Goal: Task Accomplishment & Management: Manage account settings

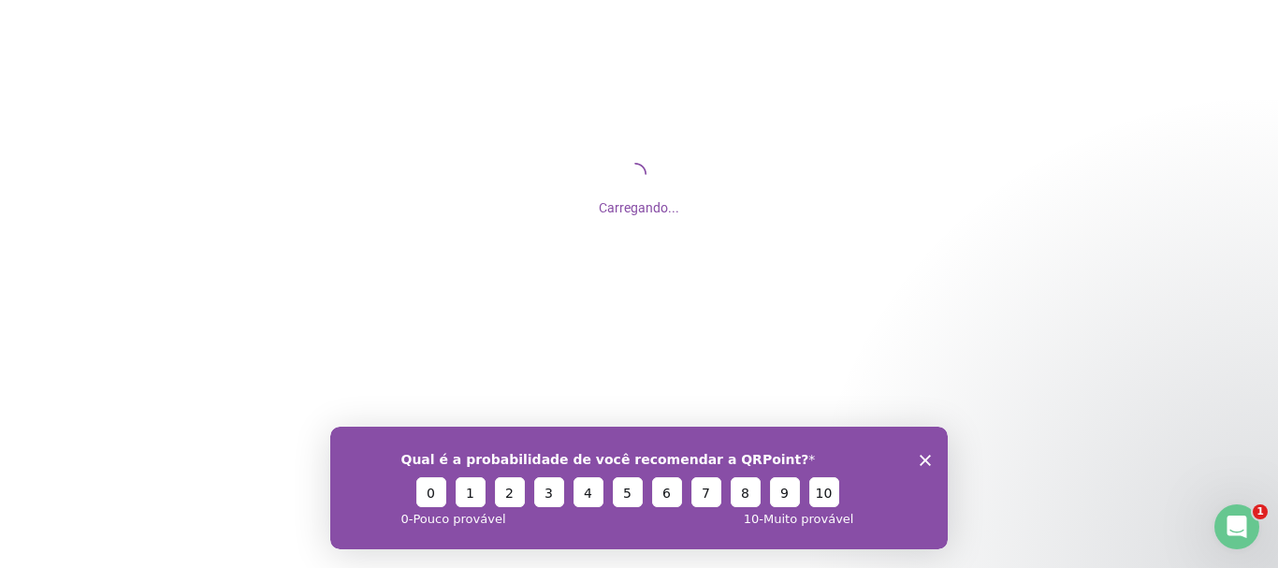
click at [921, 458] on icon "Encerrar pesquisa" at bounding box center [924, 459] width 11 height 11
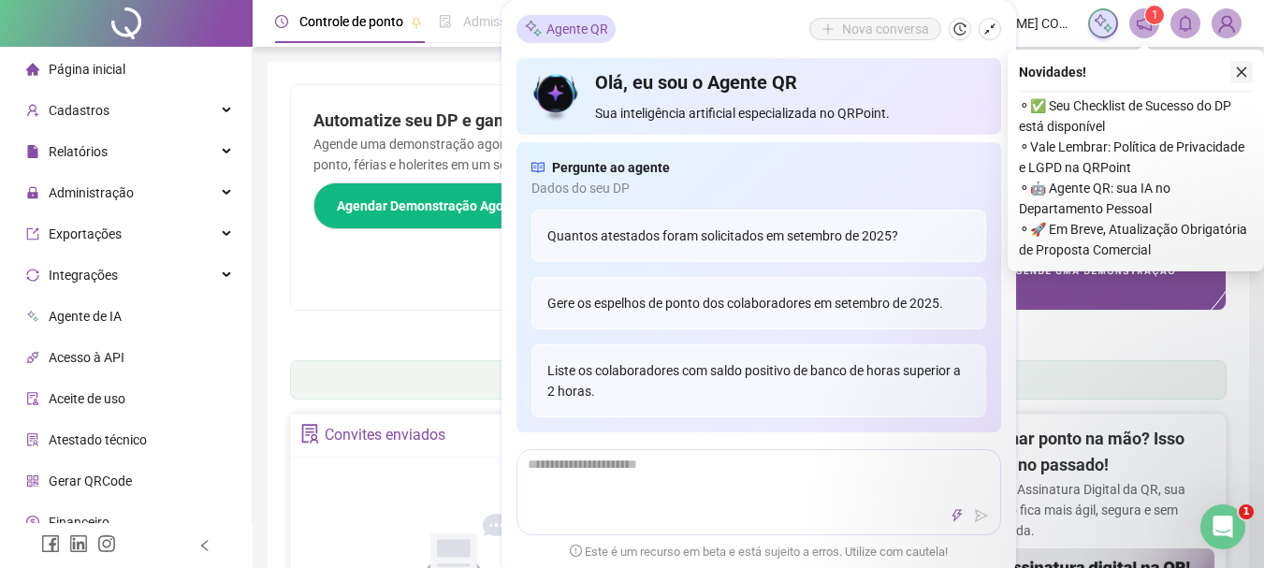
click at [1242, 70] on icon "close" at bounding box center [1241, 71] width 13 height 13
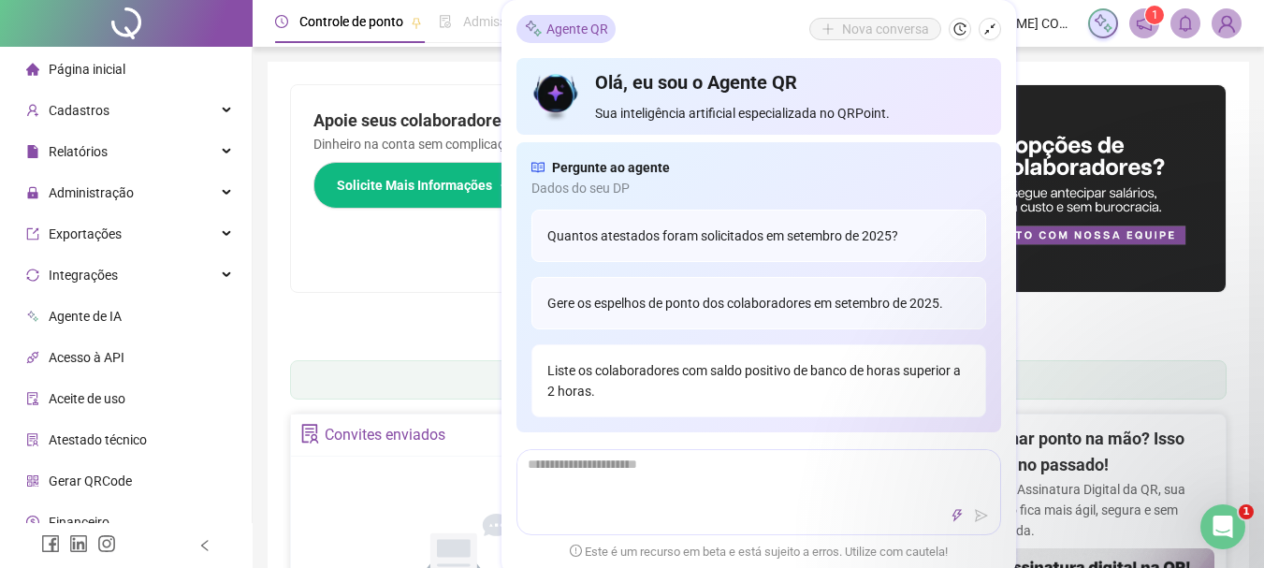
click at [732, 375] on div "Liste os colaboradores com saldo positivo de banco de horas superior a 2 horas." at bounding box center [758, 380] width 455 height 73
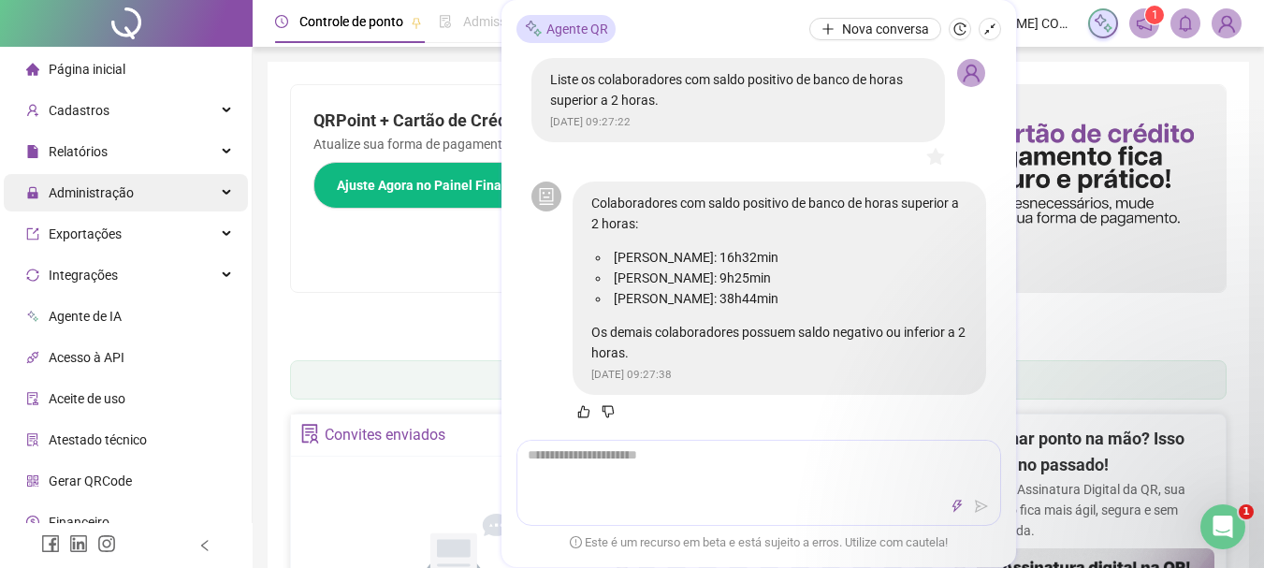
click at [101, 205] on span "Administração" at bounding box center [80, 192] width 108 height 37
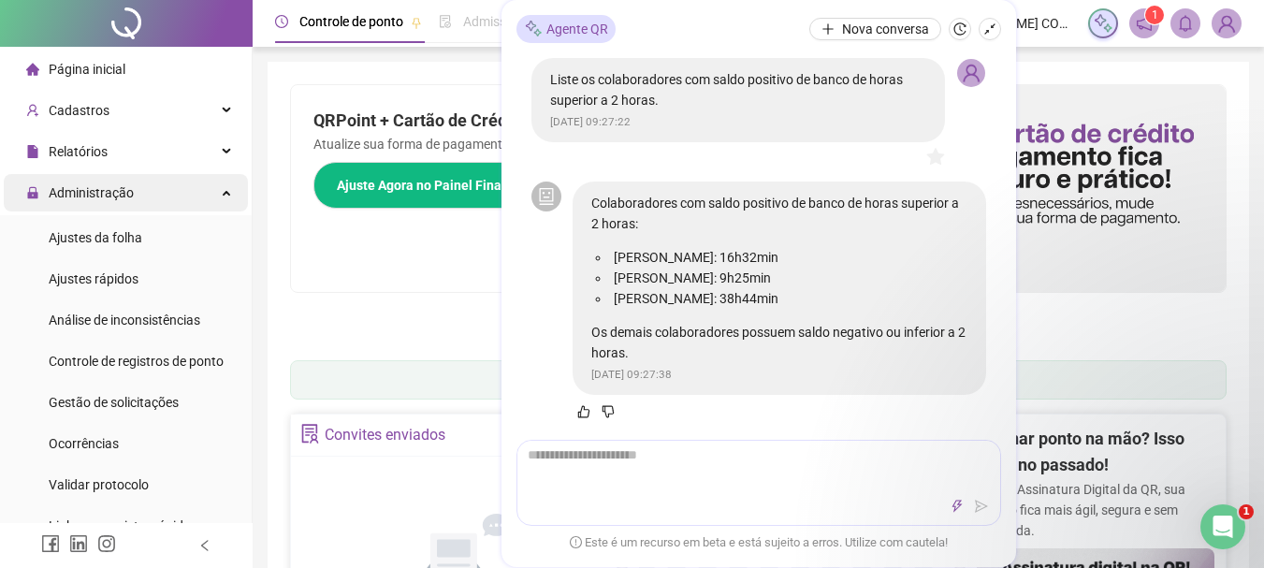
click at [108, 197] on span "Administração" at bounding box center [91, 192] width 85 height 15
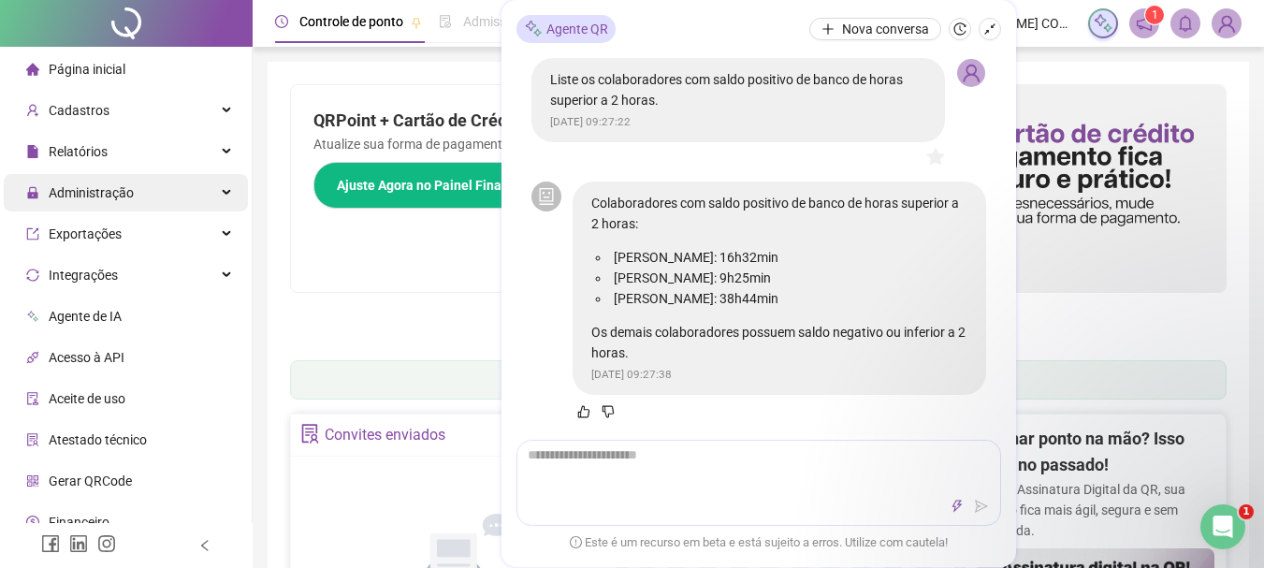
click at [108, 197] on span "Administração" at bounding box center [91, 192] width 85 height 15
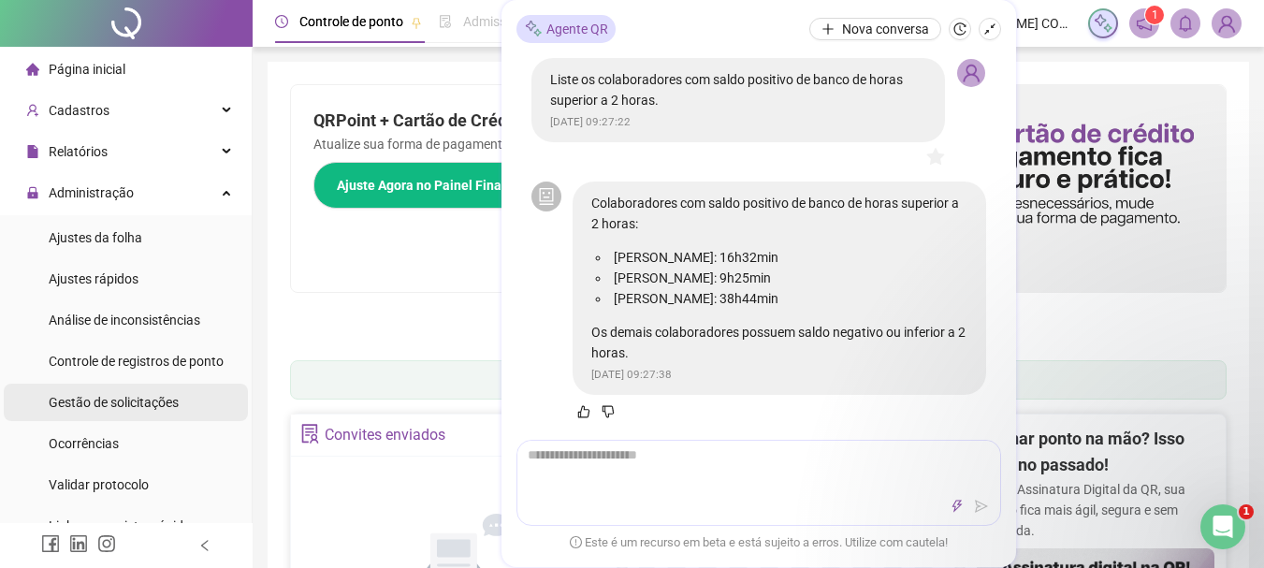
click at [132, 405] on span "Gestão de solicitações" at bounding box center [114, 402] width 130 height 15
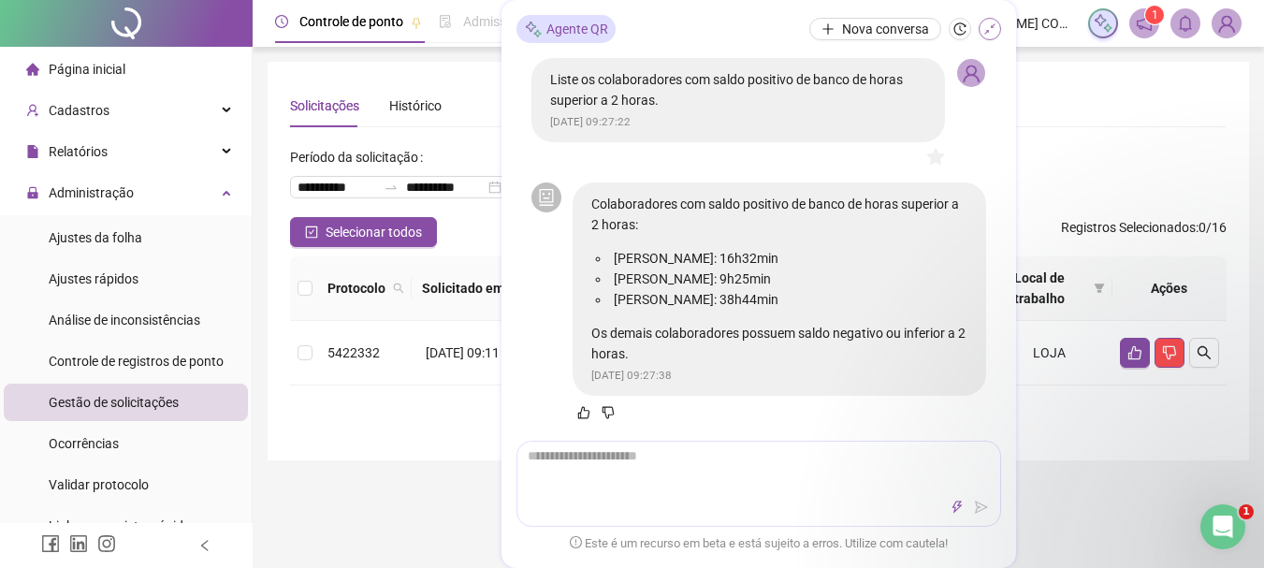
click at [988, 36] on button "button" at bounding box center [989, 29] width 22 height 22
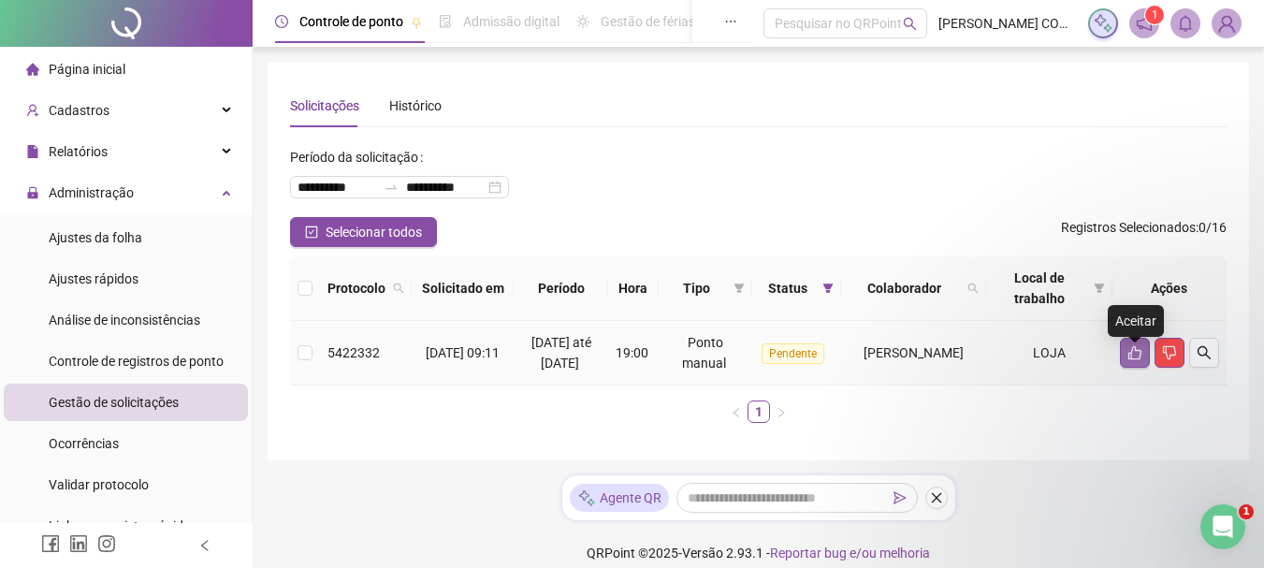
click at [1135, 360] on icon "like" at bounding box center [1134, 352] width 15 height 15
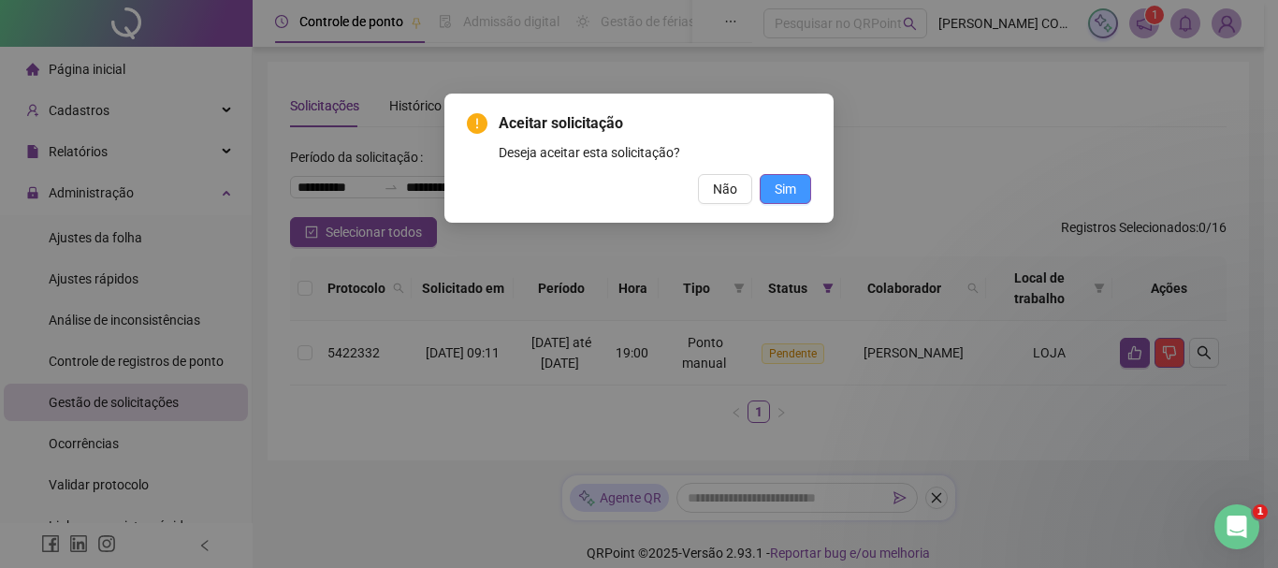
click at [790, 191] on span "Sim" at bounding box center [785, 189] width 22 height 21
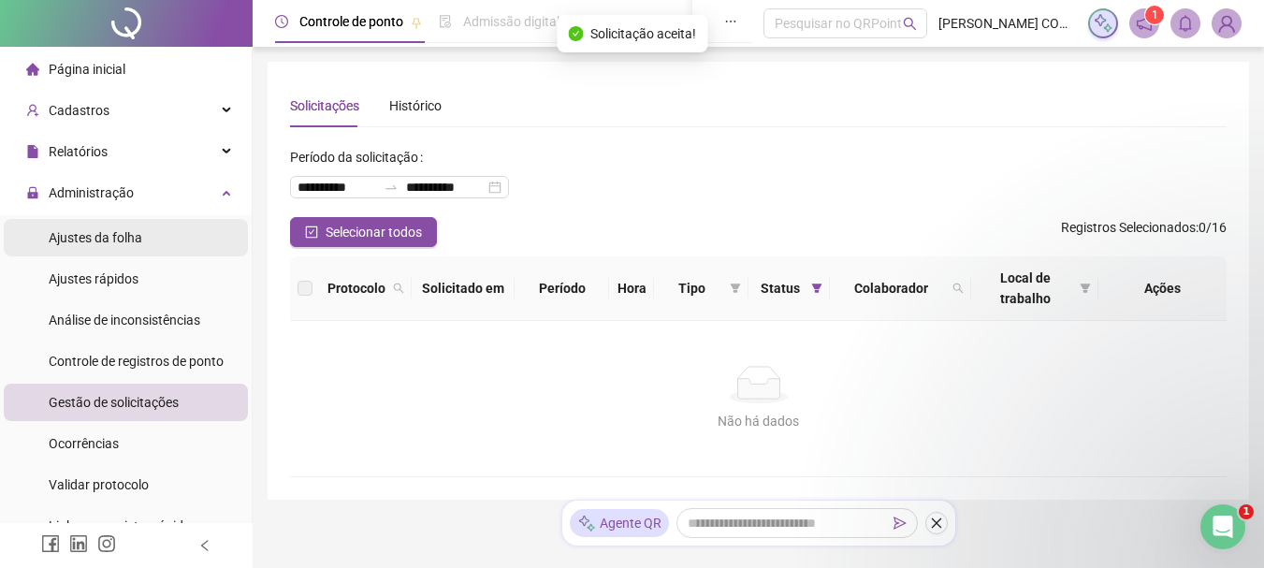
click at [111, 240] on span "Ajustes da folha" at bounding box center [96, 237] width 94 height 15
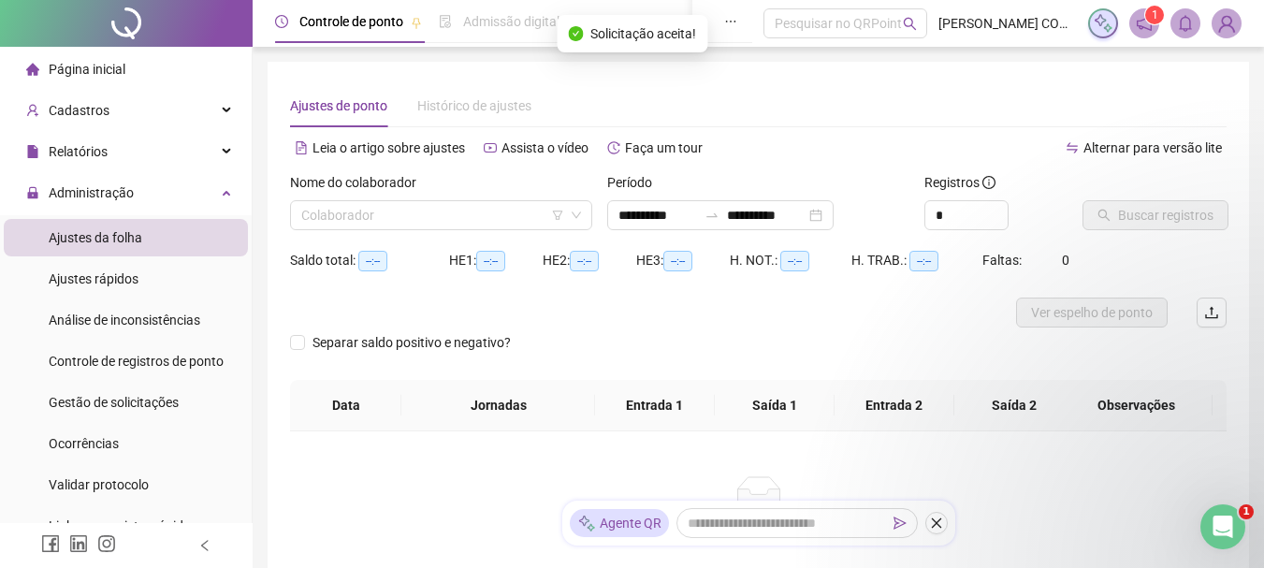
type input "**********"
click at [112, 240] on span "Ajustes da folha" at bounding box center [96, 237] width 94 height 15
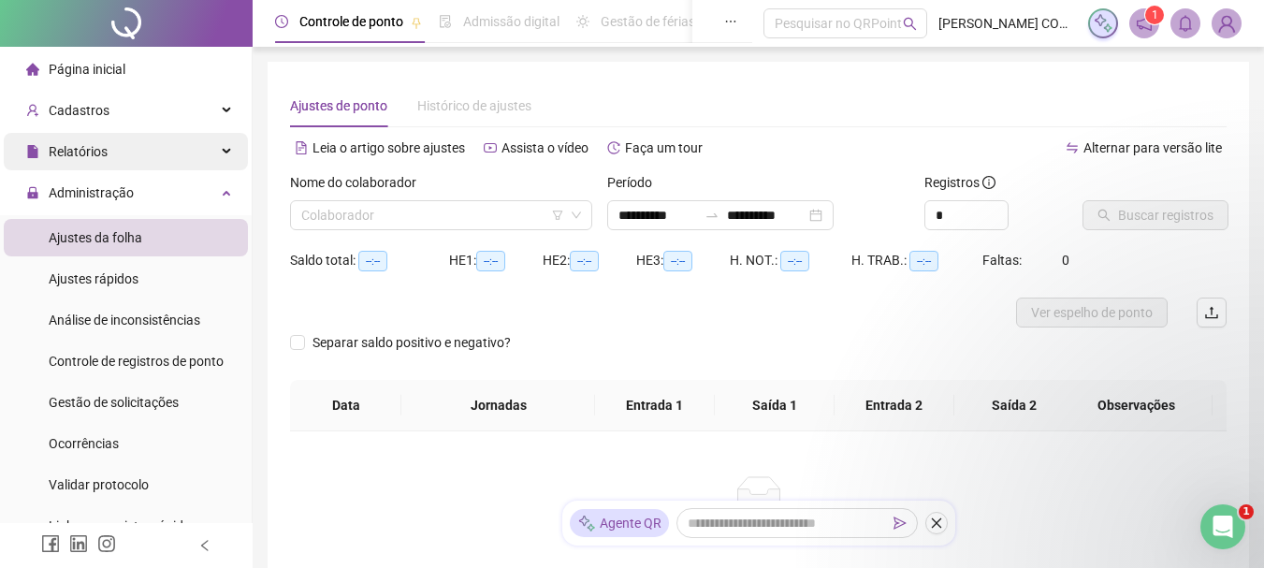
click at [106, 152] on span "Relatórios" at bounding box center [78, 151] width 59 height 15
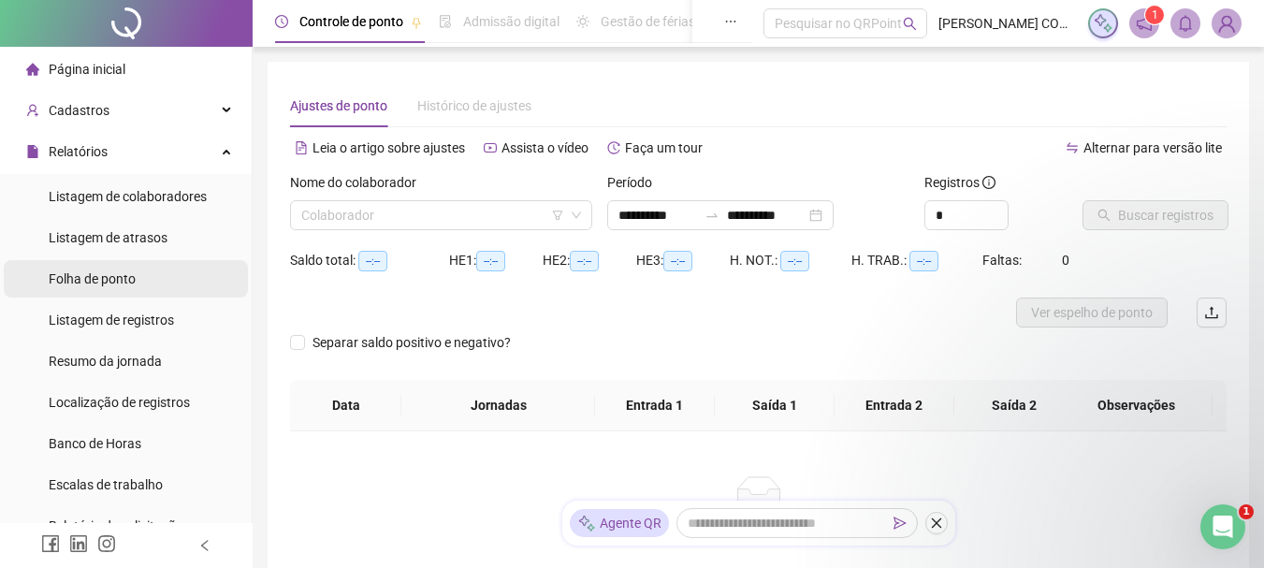
click at [115, 283] on span "Folha de ponto" at bounding box center [92, 278] width 87 height 15
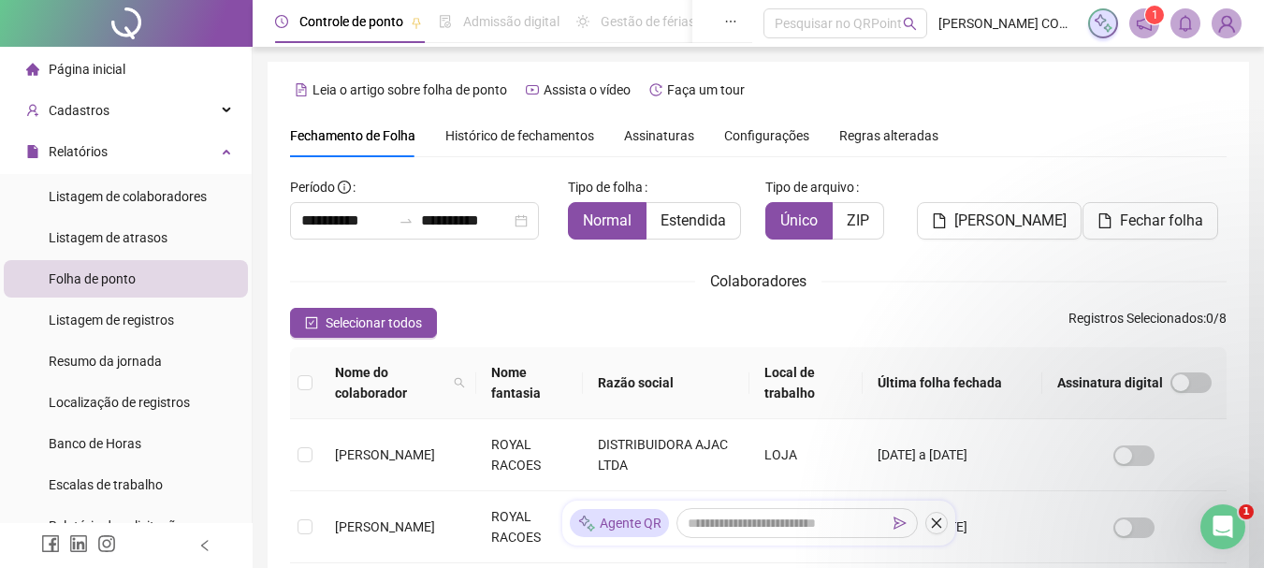
scroll to position [99, 0]
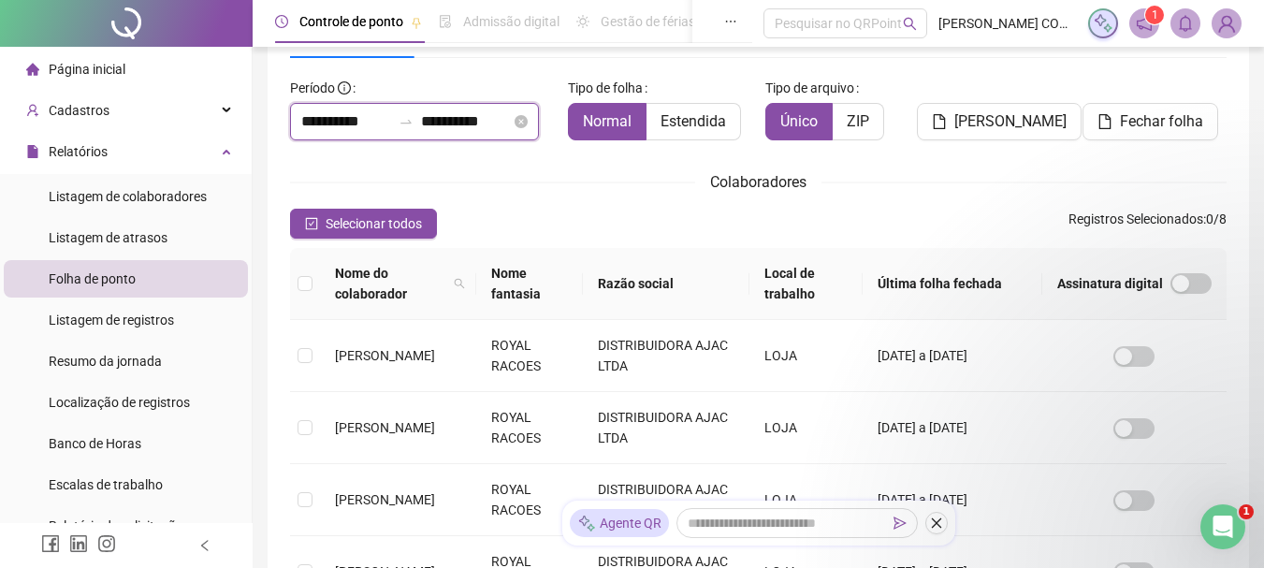
click at [348, 118] on input "**********" at bounding box center [346, 121] width 90 height 22
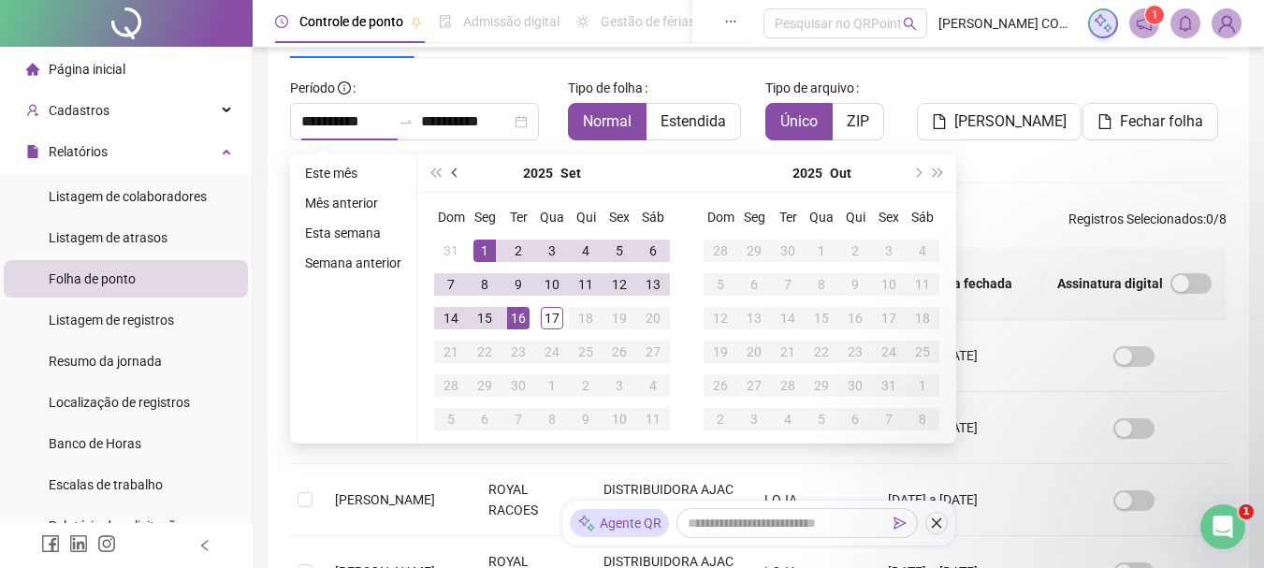
click at [452, 170] on span "prev-year" at bounding box center [456, 172] width 9 height 9
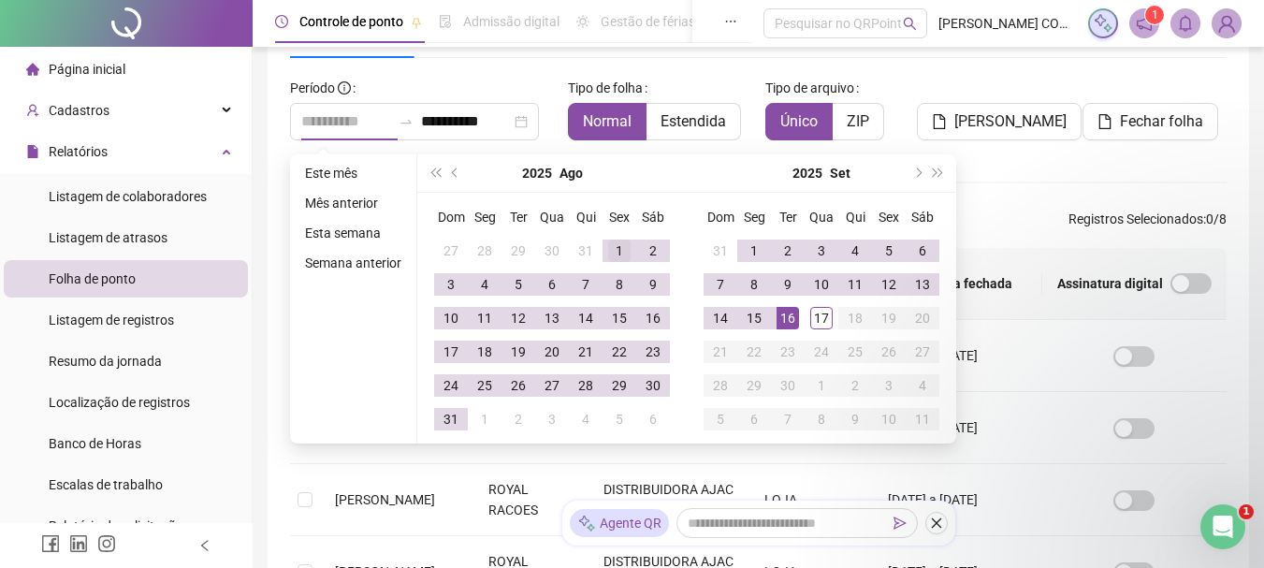
type input "**********"
click at [616, 249] on div "1" at bounding box center [619, 250] width 22 height 22
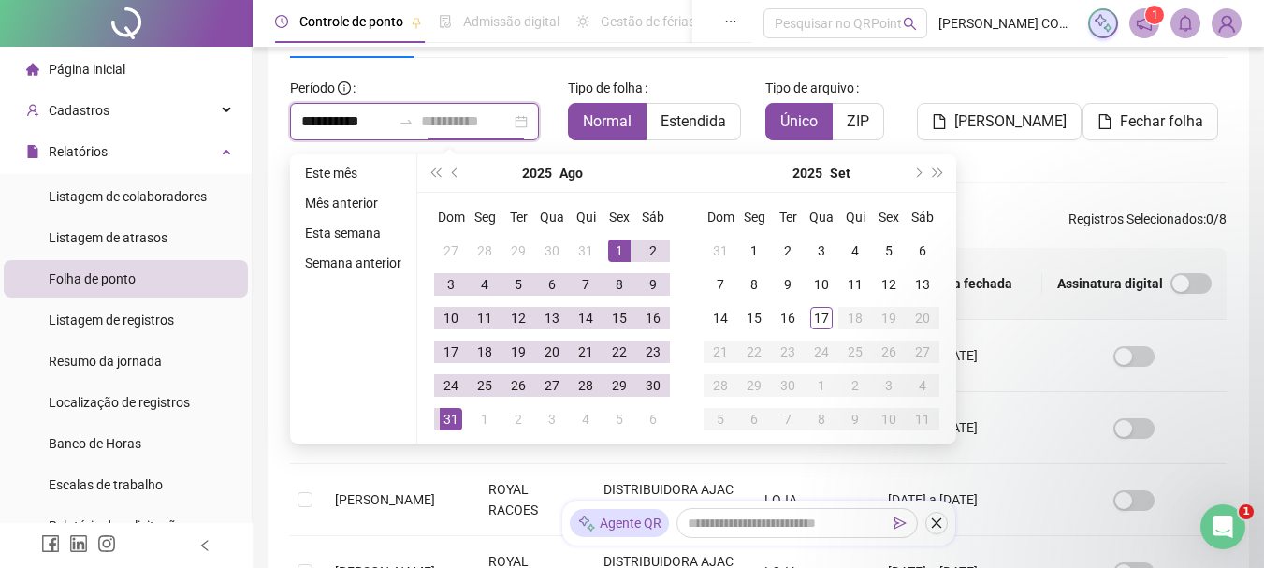
type input "**********"
click at [448, 416] on div "31" at bounding box center [451, 419] width 22 height 22
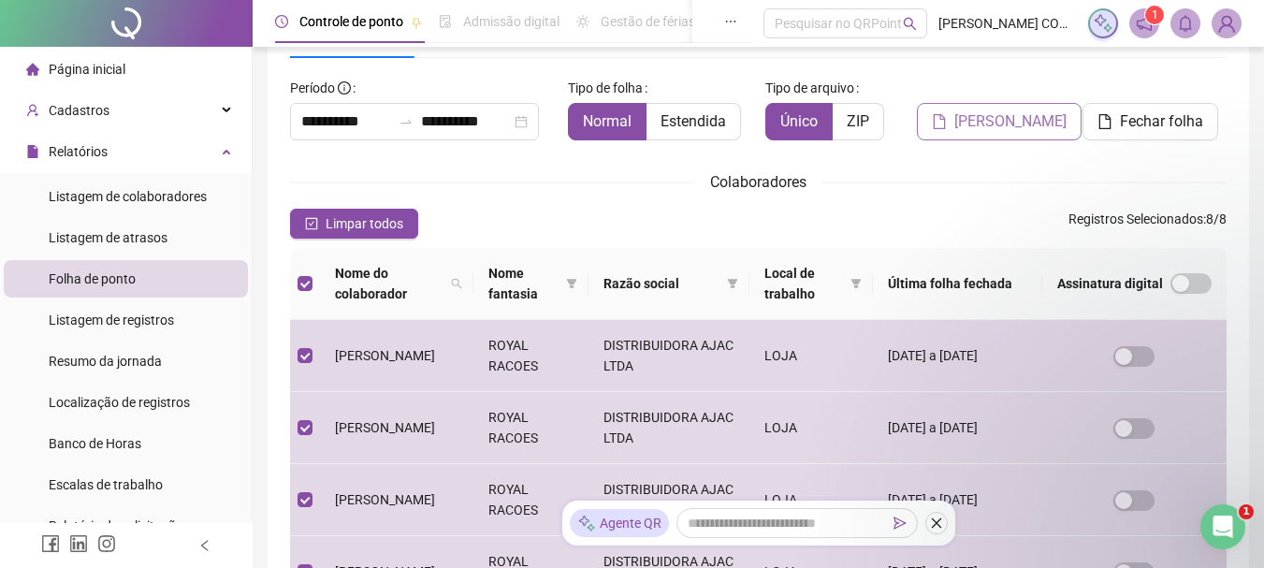
click at [1049, 126] on span "Gerar espelho" at bounding box center [1010, 121] width 112 height 22
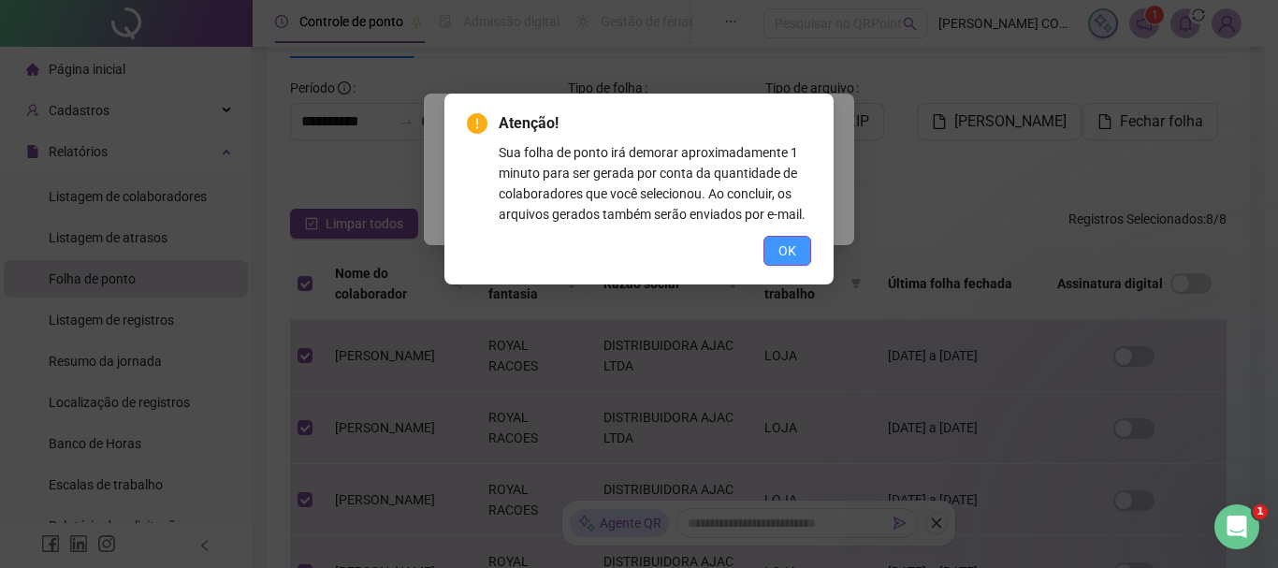
click at [790, 255] on span "OK" at bounding box center [787, 250] width 18 height 21
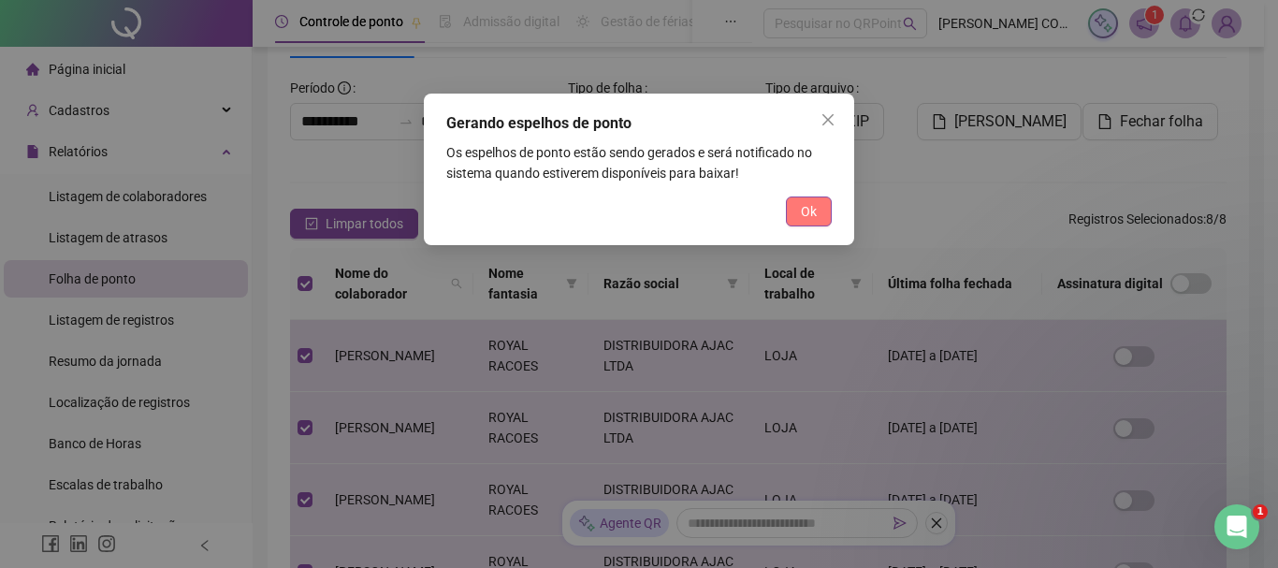
click at [809, 212] on span "Ok" at bounding box center [809, 211] width 16 height 21
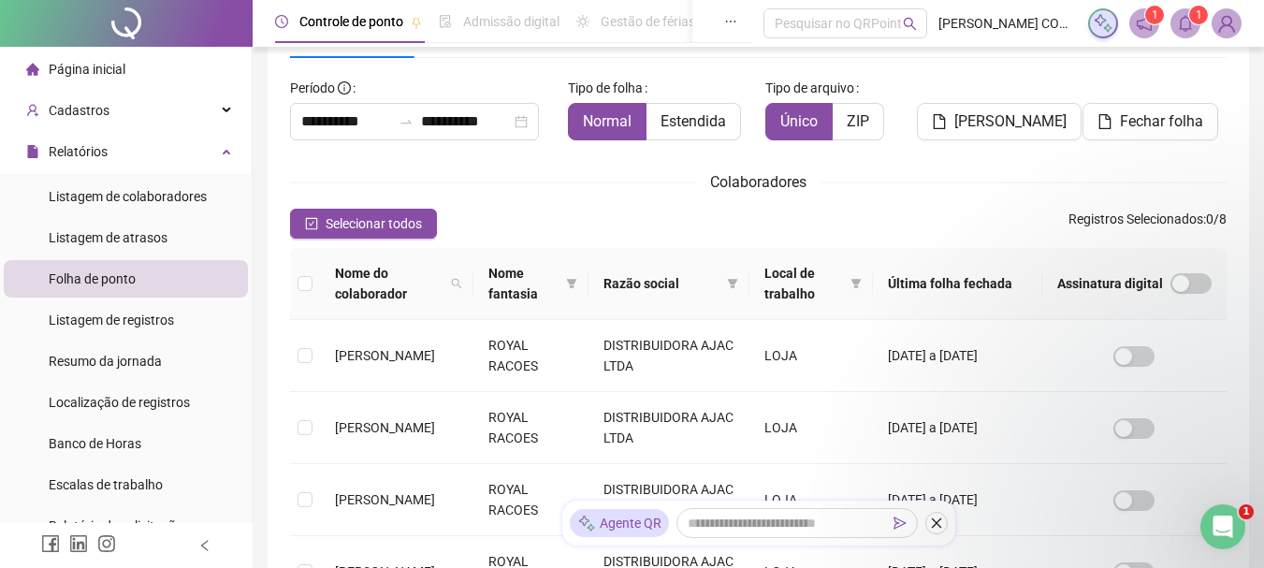
click at [1186, 31] on icon "bell" at bounding box center [1184, 23] width 13 height 17
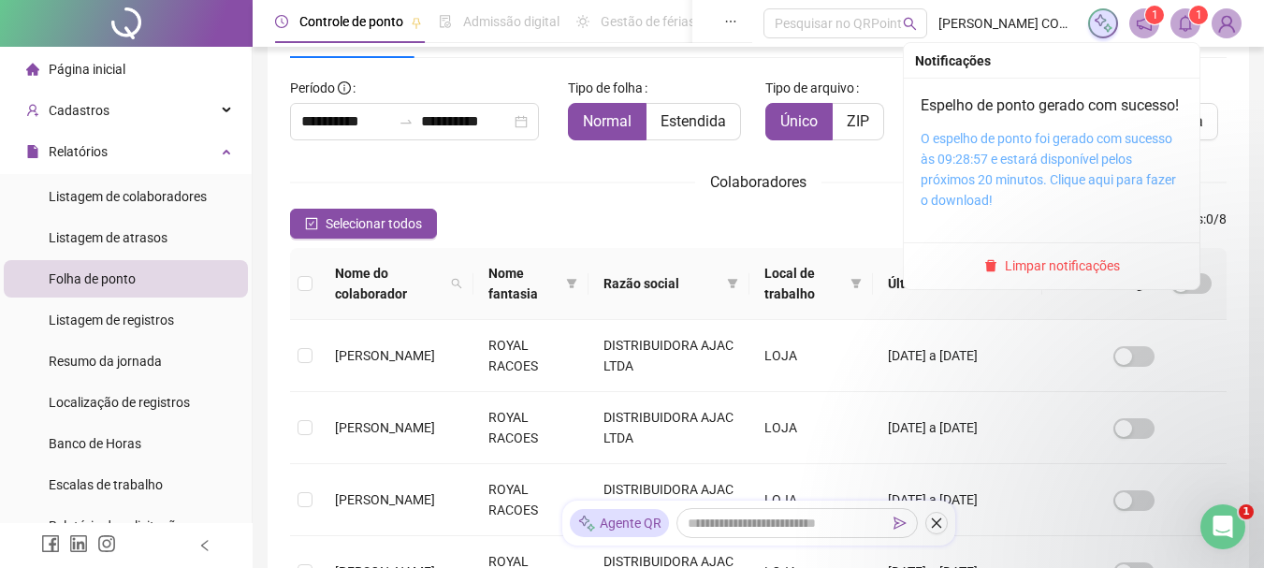
click at [1062, 184] on link "O espelho de ponto foi gerado com sucesso às 09:28:57 e estará disponível pelos…" at bounding box center [1047, 169] width 255 height 77
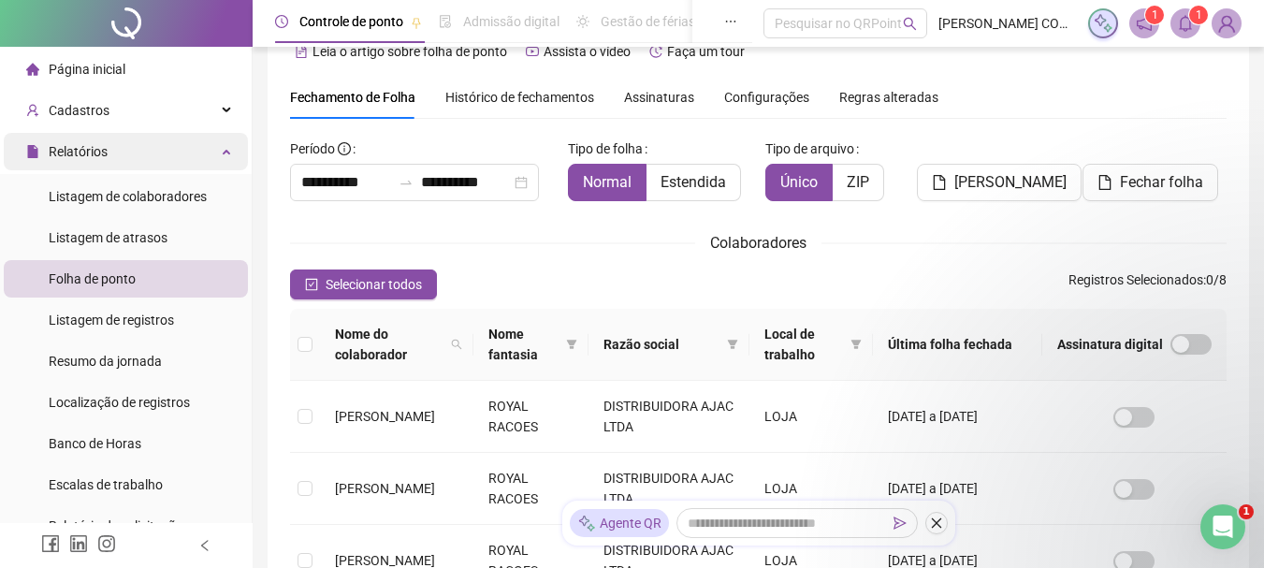
scroll to position [6, 0]
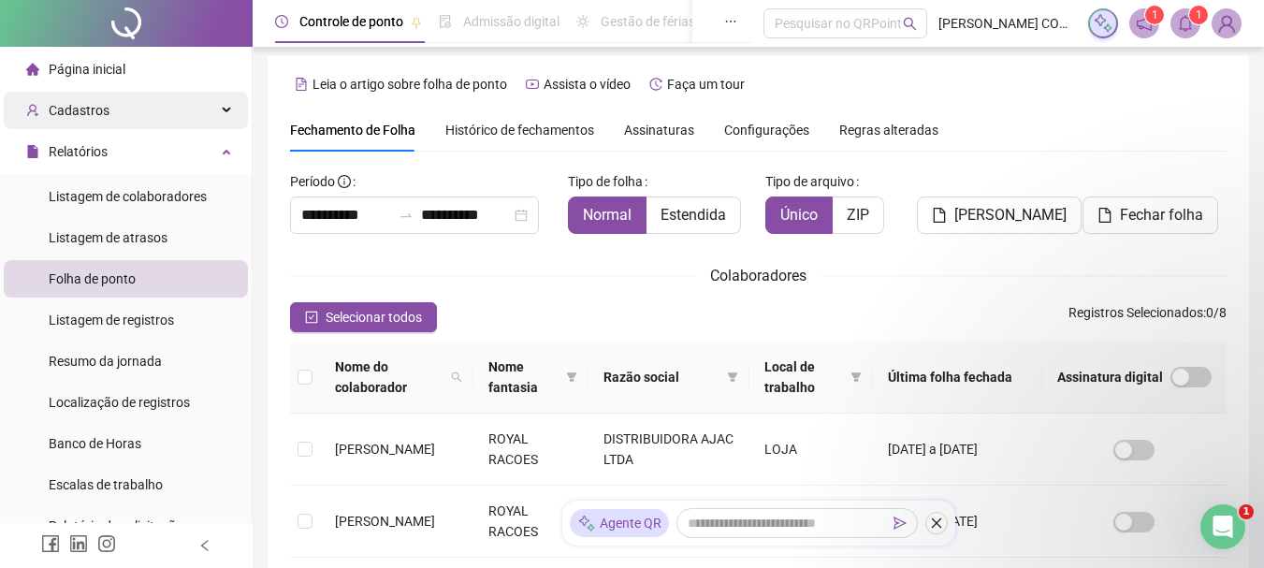
click at [115, 109] on div "Cadastros" at bounding box center [126, 110] width 244 height 37
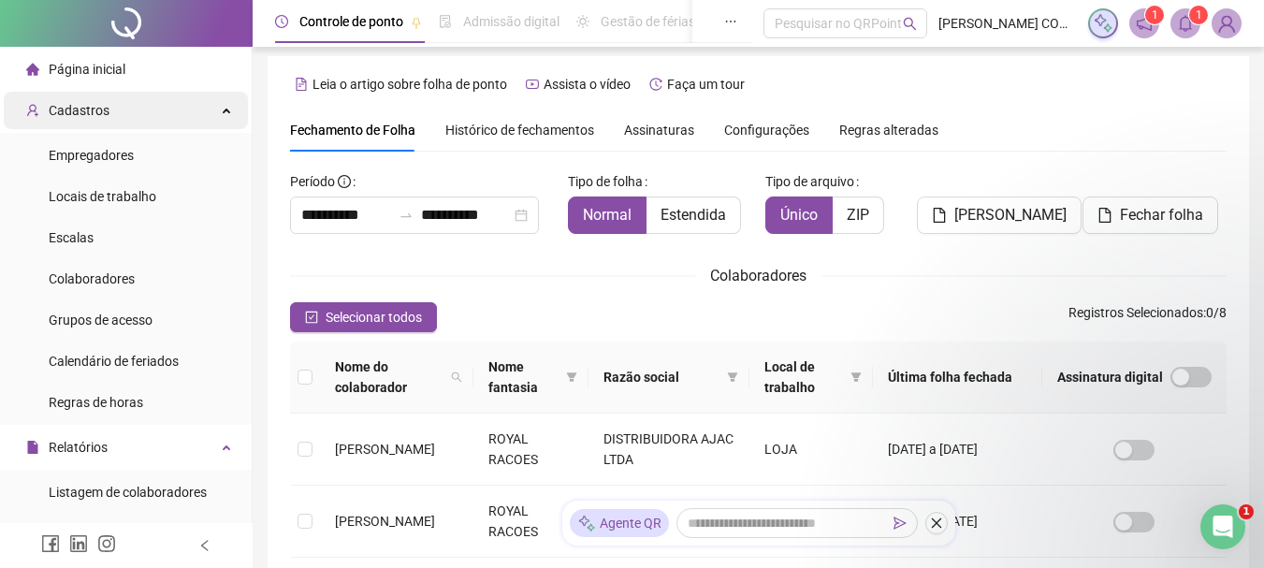
click at [116, 114] on div "Cadastros" at bounding box center [126, 110] width 244 height 37
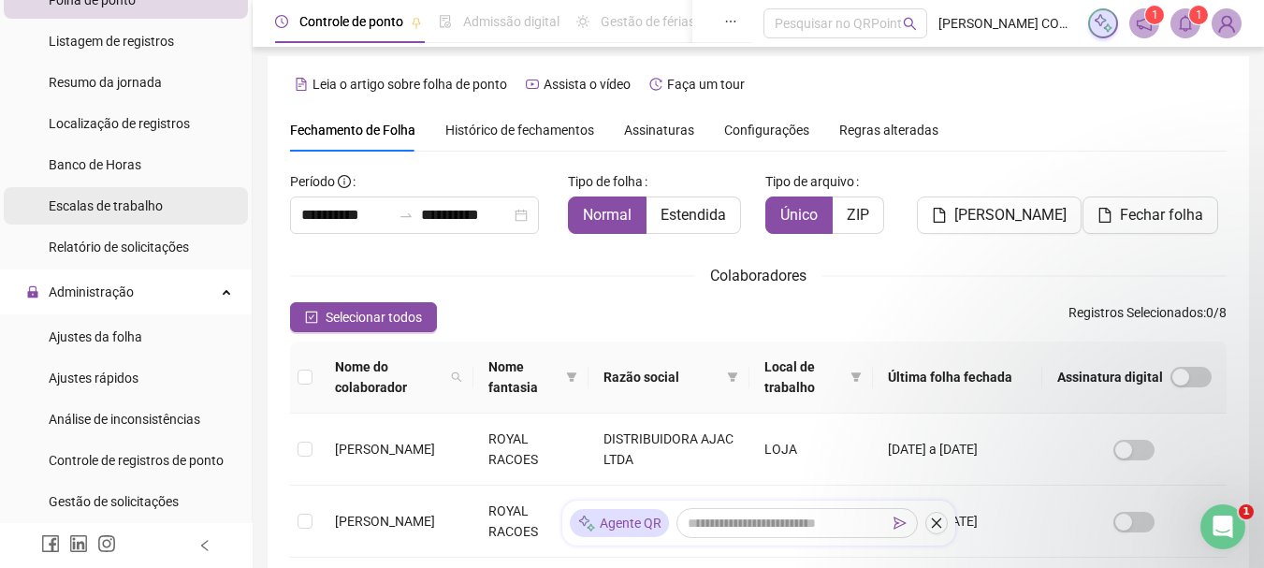
scroll to position [281, 0]
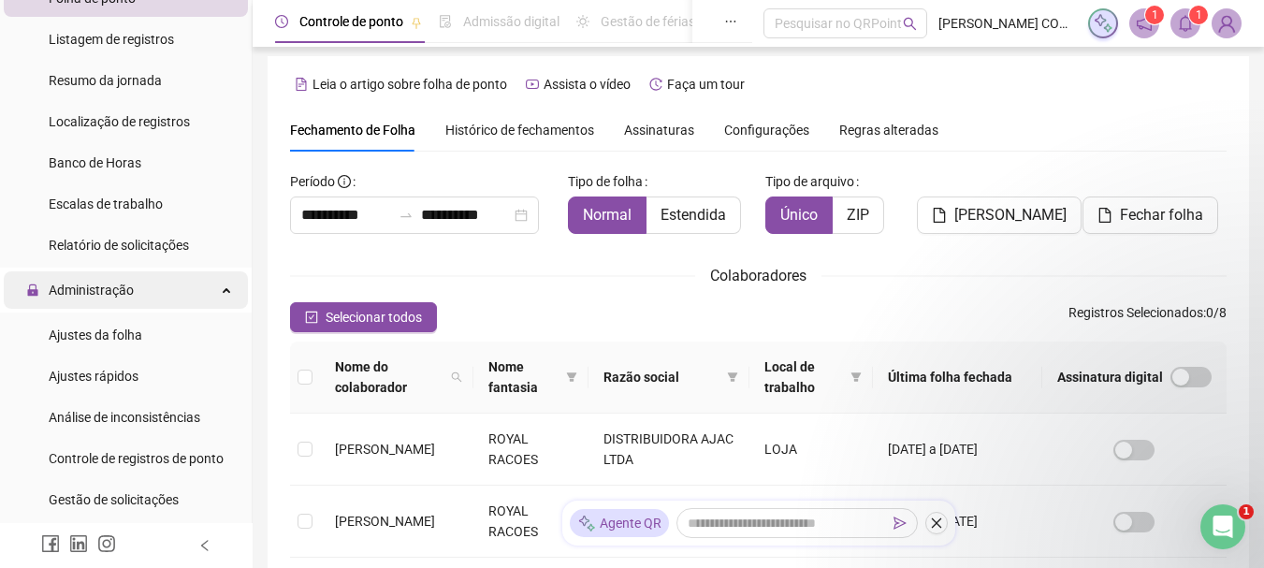
click at [126, 295] on span "Administração" at bounding box center [91, 289] width 85 height 15
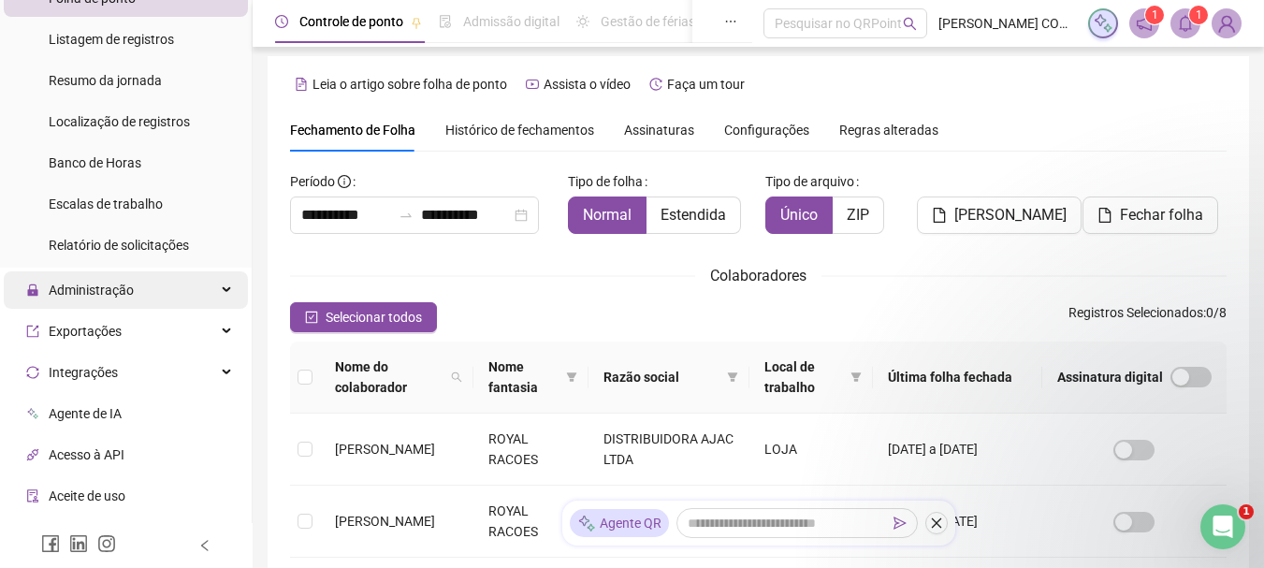
click at [126, 295] on span "Administração" at bounding box center [91, 289] width 85 height 15
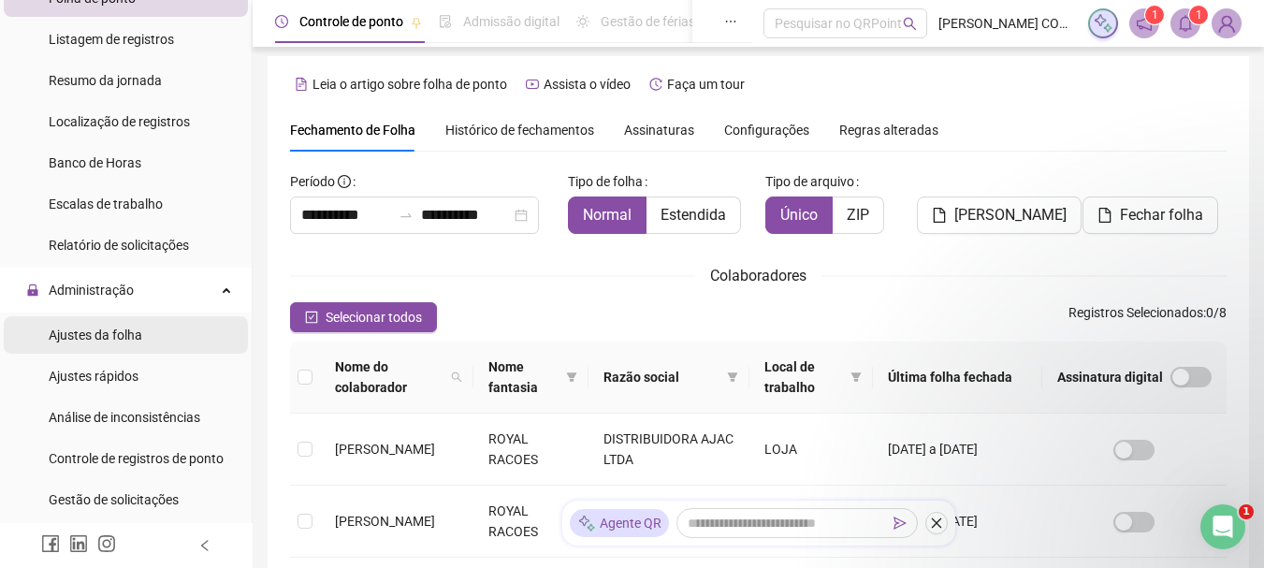
click at [112, 336] on span "Ajustes da folha" at bounding box center [96, 334] width 94 height 15
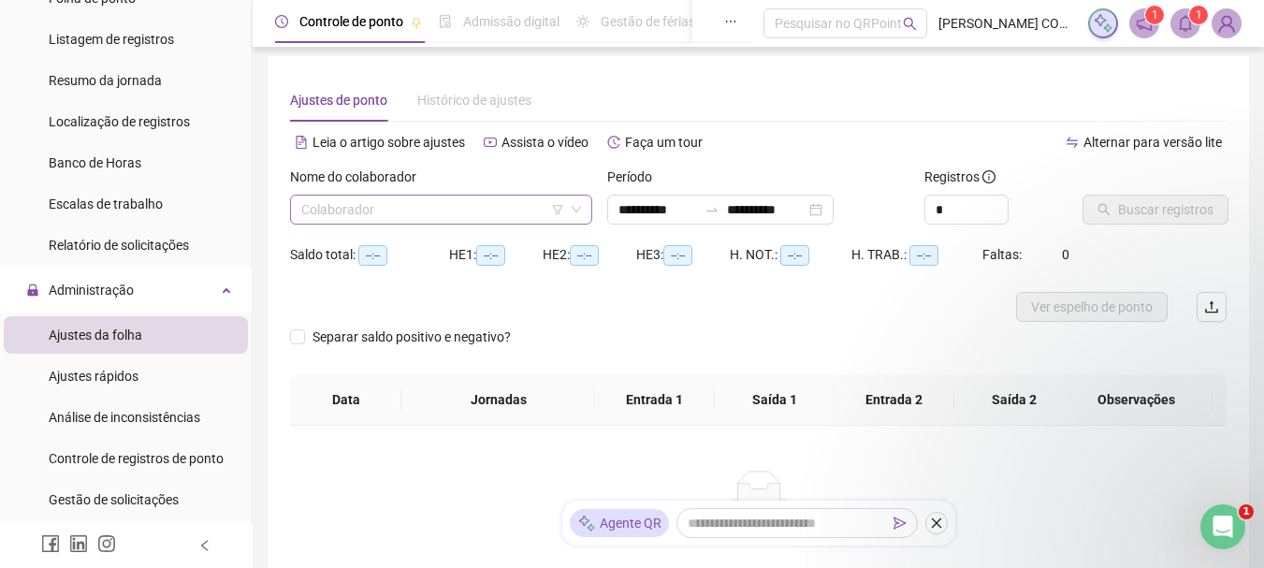
click at [381, 220] on input "search" at bounding box center [432, 209] width 263 height 28
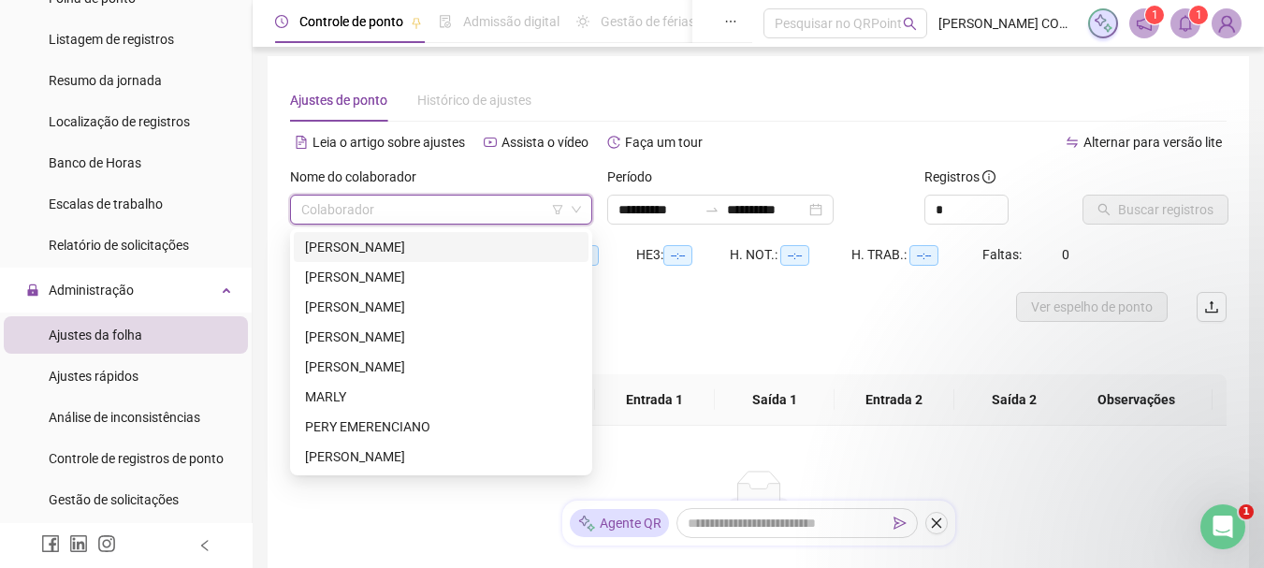
type input "**********"
click at [388, 336] on div "JONATAS NAIEL FERREIRA DA SILVA" at bounding box center [441, 336] width 272 height 21
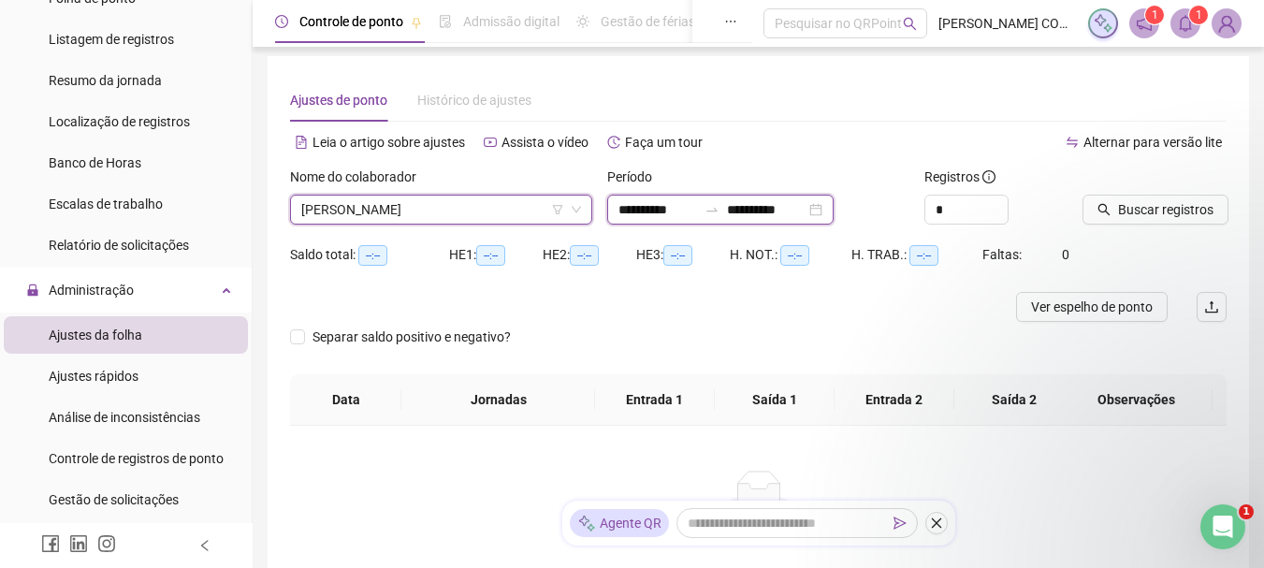
click at [658, 210] on input "**********" at bounding box center [657, 209] width 79 height 21
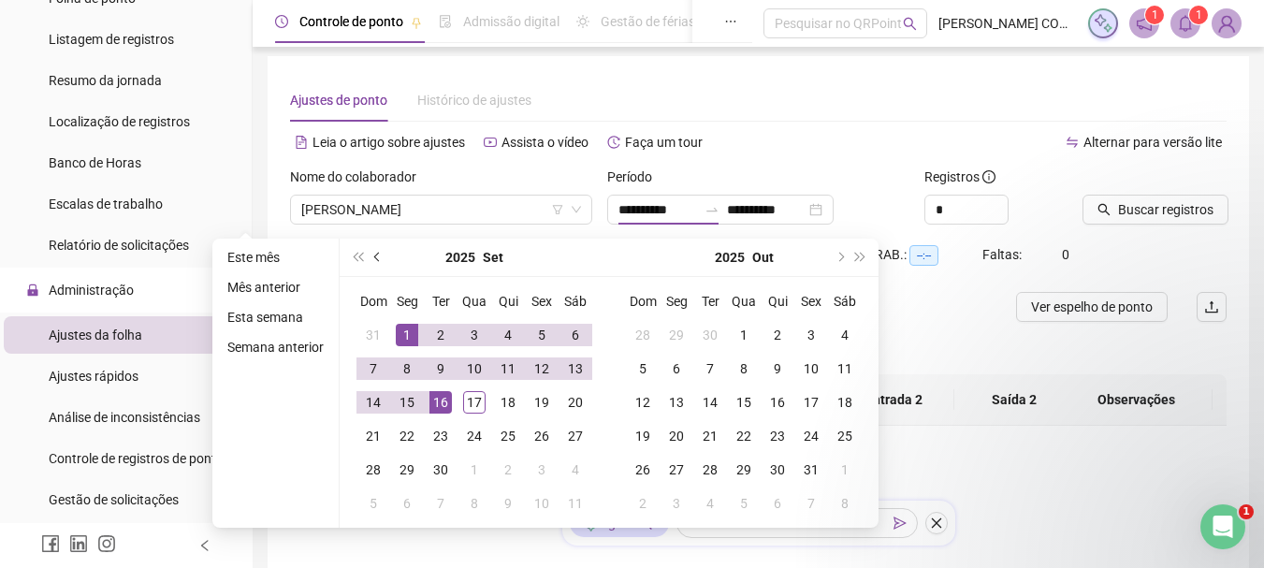
click at [370, 254] on button "prev-year" at bounding box center [378, 256] width 21 height 37
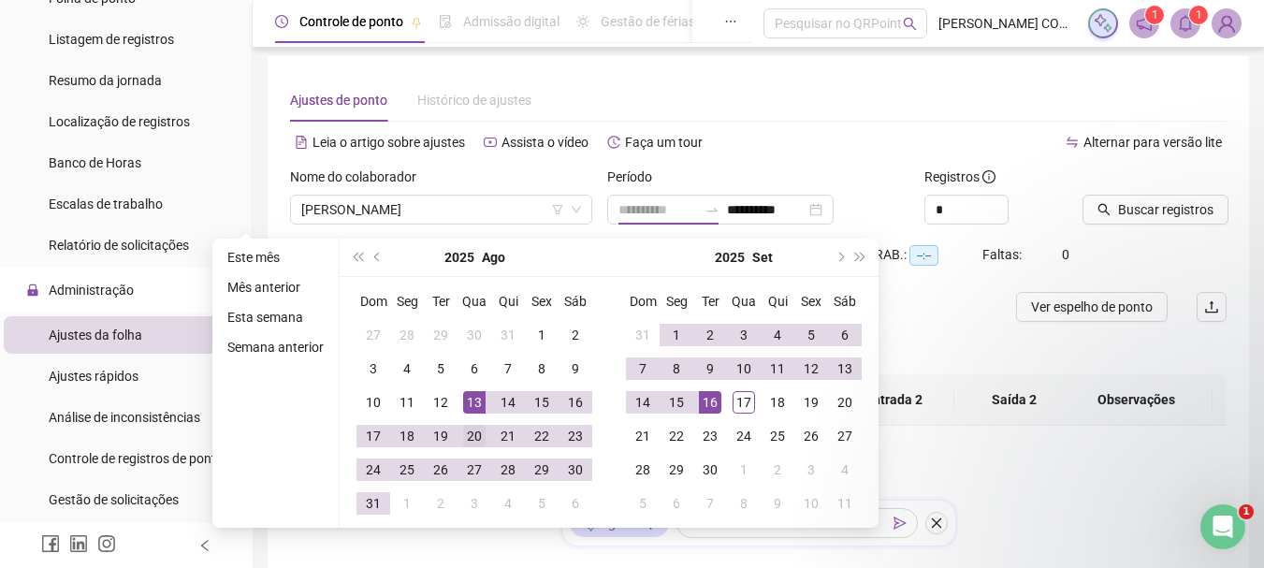
type input "**********"
click at [467, 434] on div "20" at bounding box center [474, 436] width 22 height 22
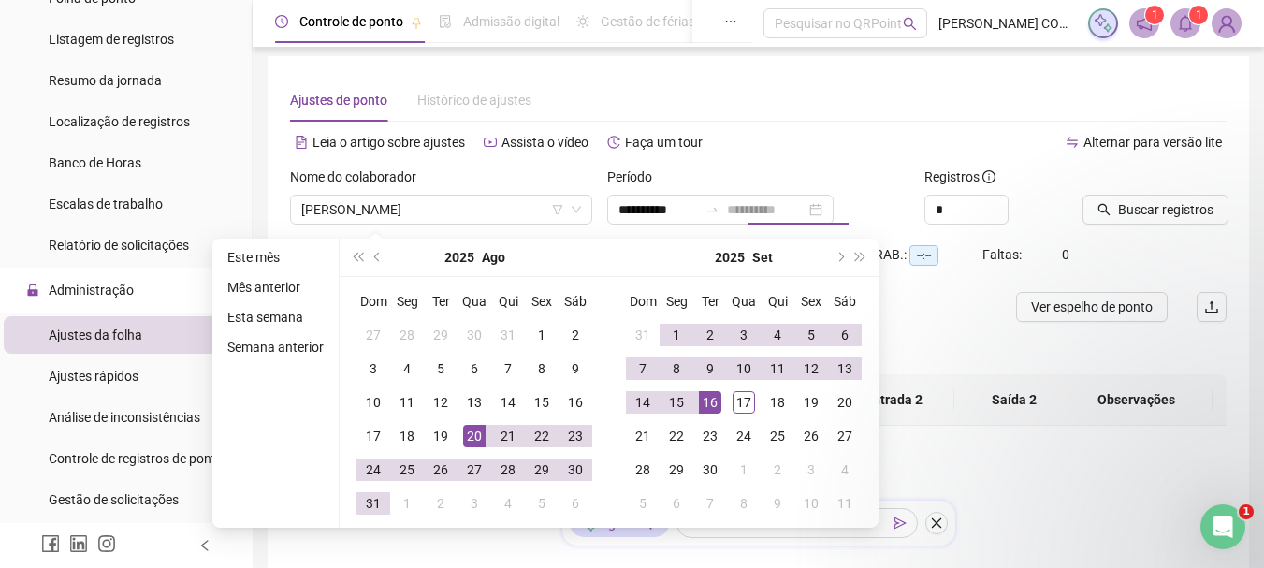
click at [470, 436] on div "20" at bounding box center [474, 436] width 22 height 22
type input "**********"
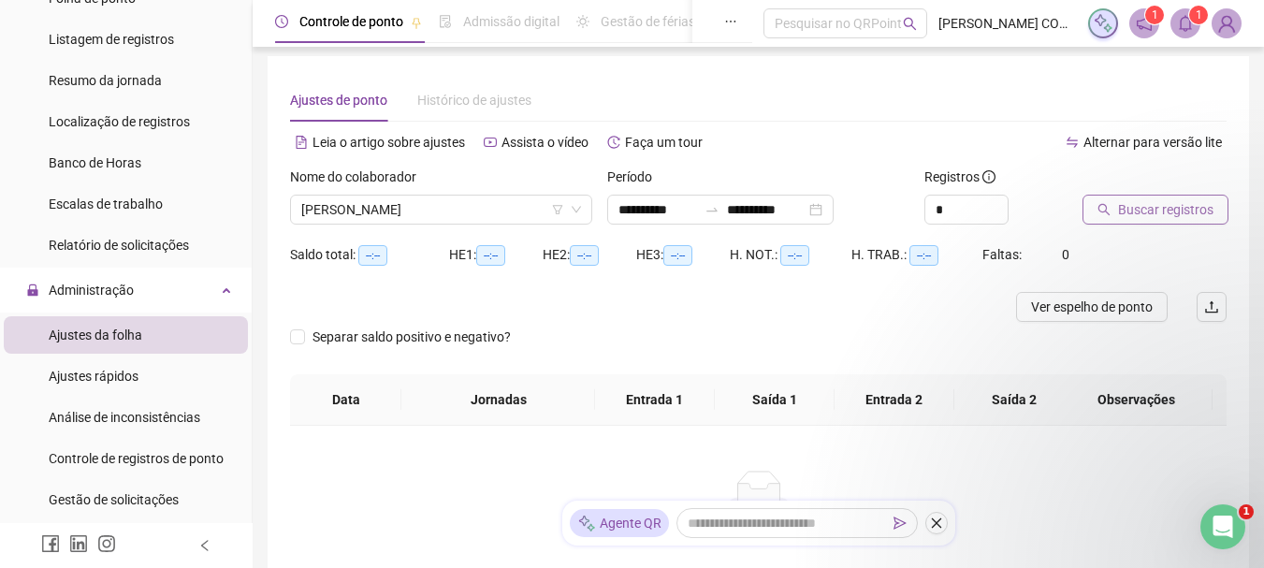
click at [1156, 212] on span "Buscar registros" at bounding box center [1165, 209] width 95 height 21
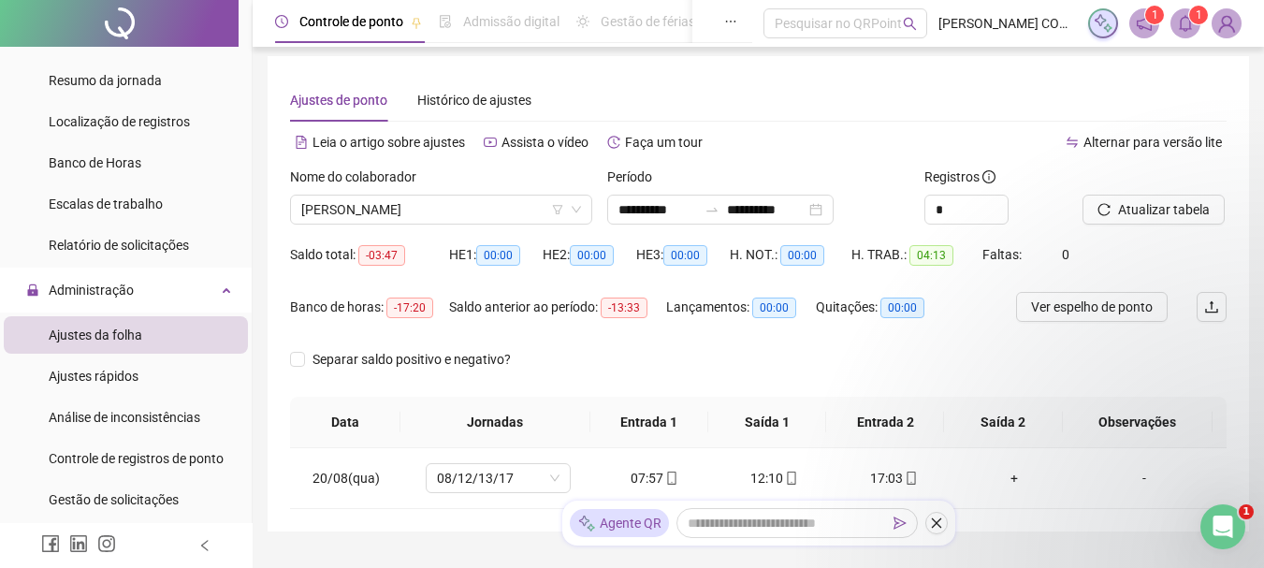
scroll to position [94, 0]
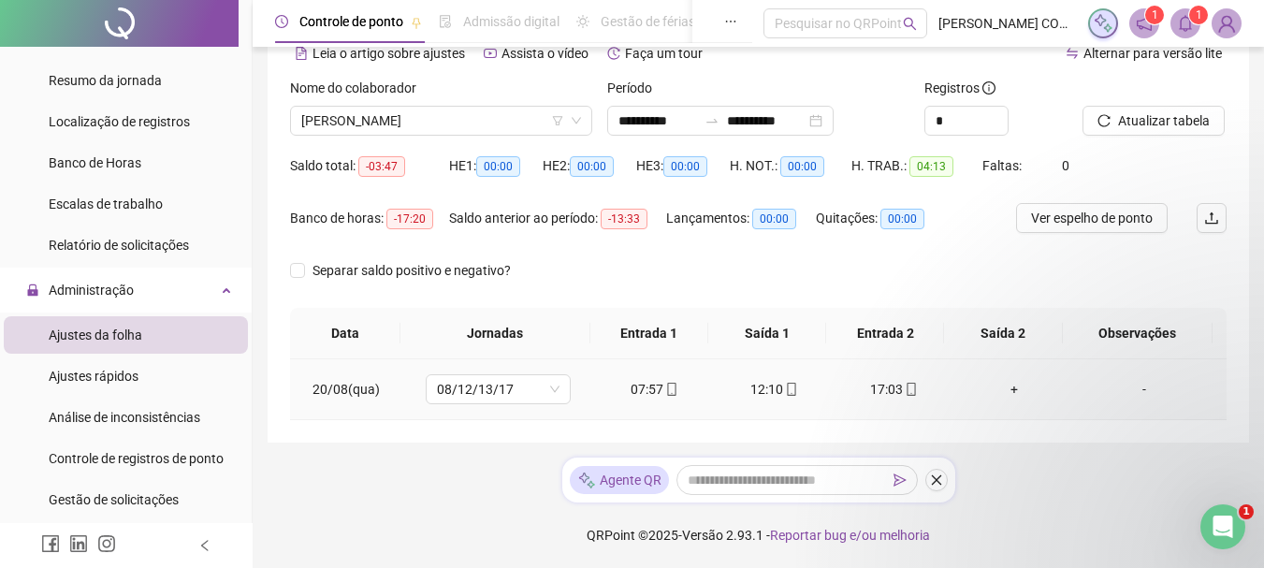
click at [1001, 389] on div "+" at bounding box center [1014, 389] width 90 height 21
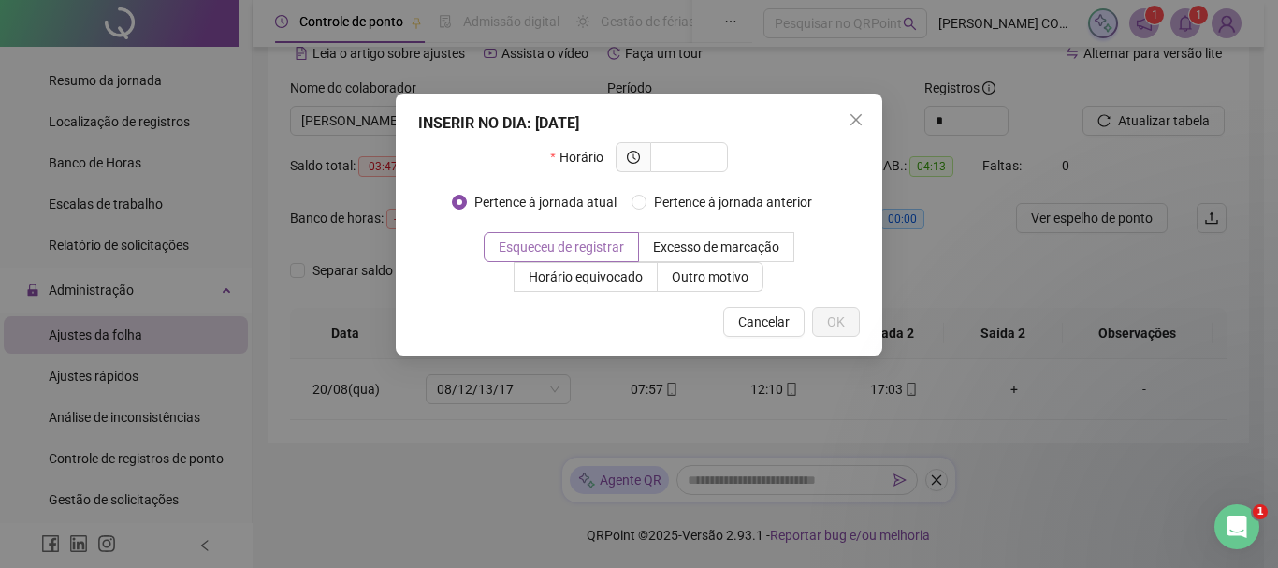
click at [614, 246] on span "Esqueceu de registrar" at bounding box center [561, 246] width 125 height 15
click at [675, 157] on input "text" at bounding box center [686, 157] width 51 height 21
type input "*****"
click at [831, 326] on span "OK" at bounding box center [836, 321] width 18 height 21
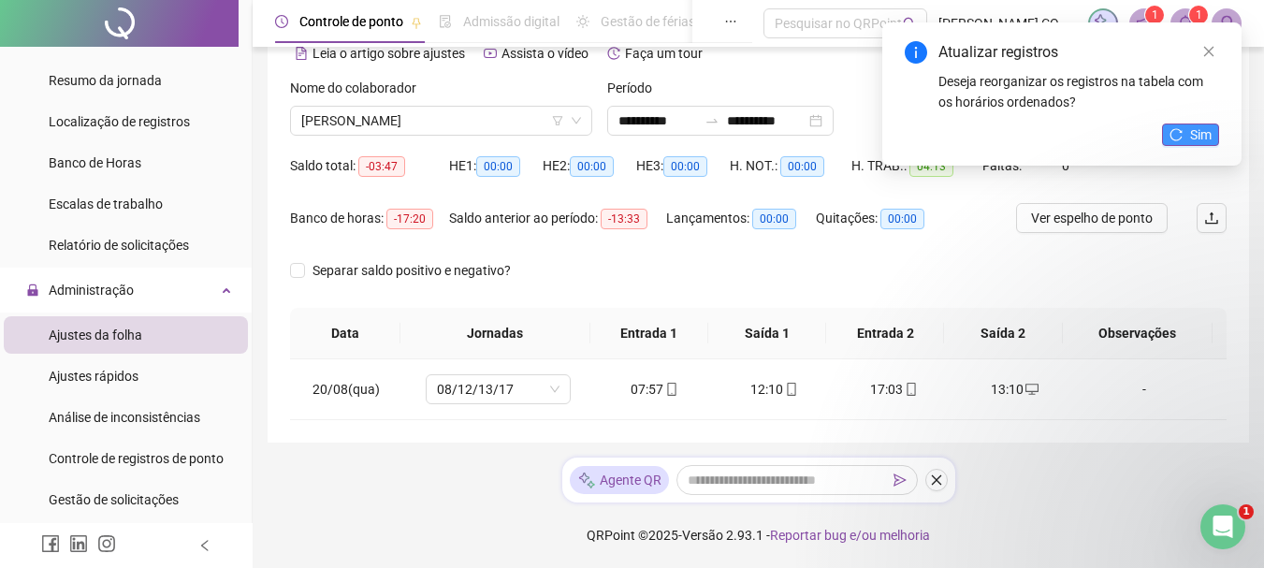
click at [1192, 134] on span "Sim" at bounding box center [1201, 134] width 22 height 21
